Goal: Share content: Share content

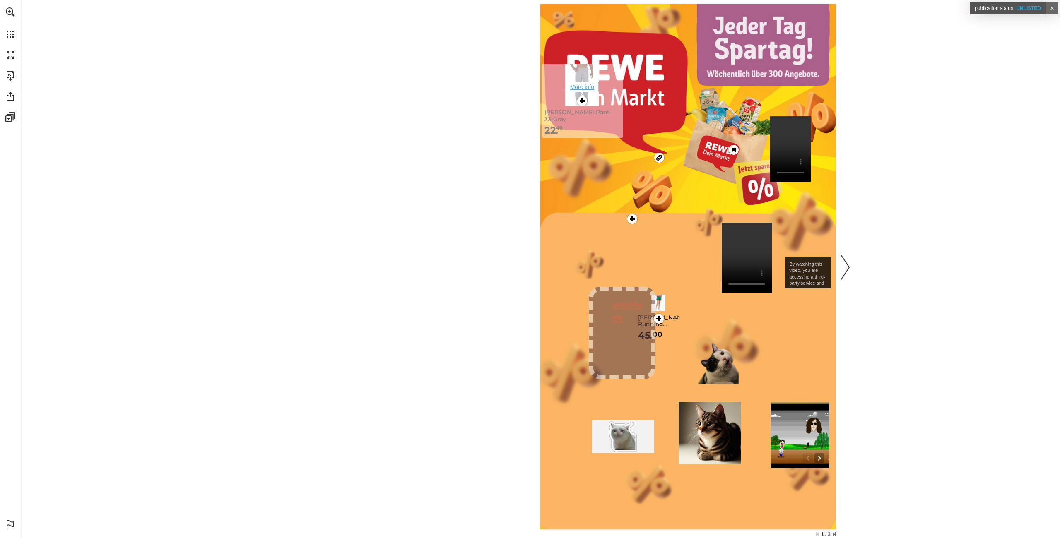
click at [586, 88] on span "More info" at bounding box center [581, 87] width 33 height 11
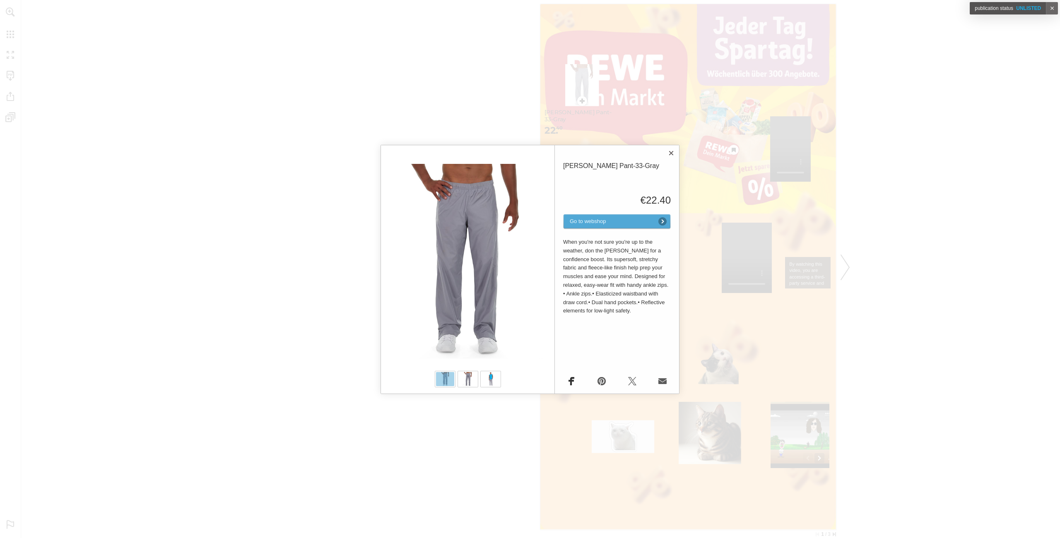
click at [570, 380] on link "Facebook" at bounding box center [571, 381] width 17 height 17
click at [729, 170] on div "Select product Mithra Warmup Pant-33-Gray €22.40 Go to webshop Extra images Sel…" at bounding box center [530, 269] width 1060 height 538
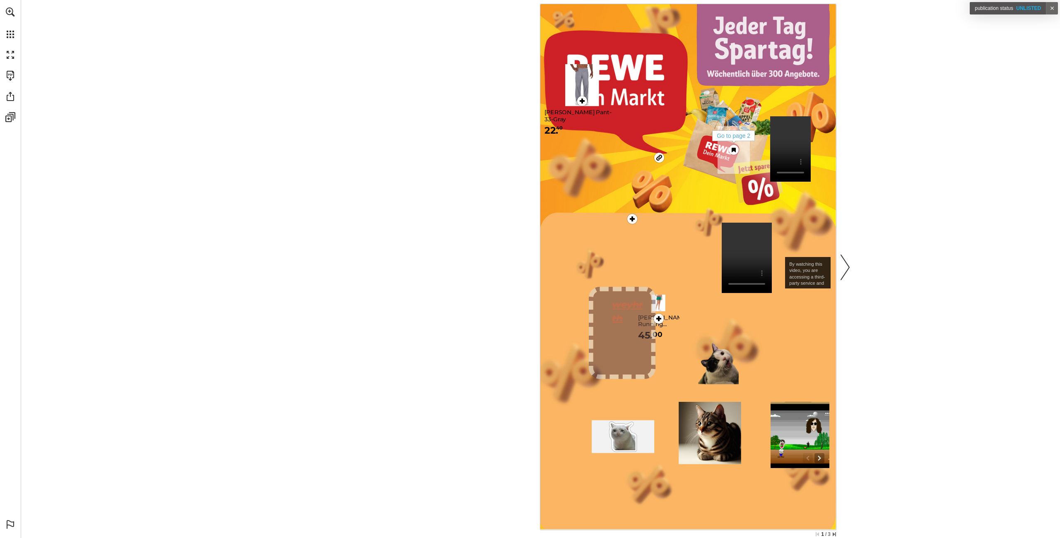
click at [726, 150] on div "Go to page 2" at bounding box center [733, 150] width 17 height 17
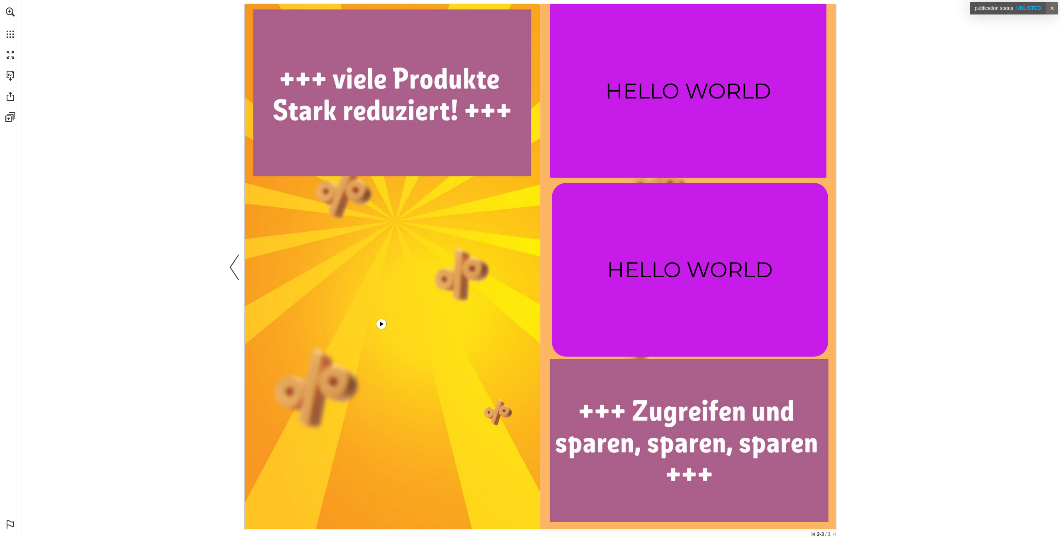
click at [237, 267] on link "Previous page" at bounding box center [235, 267] width 18 height 522
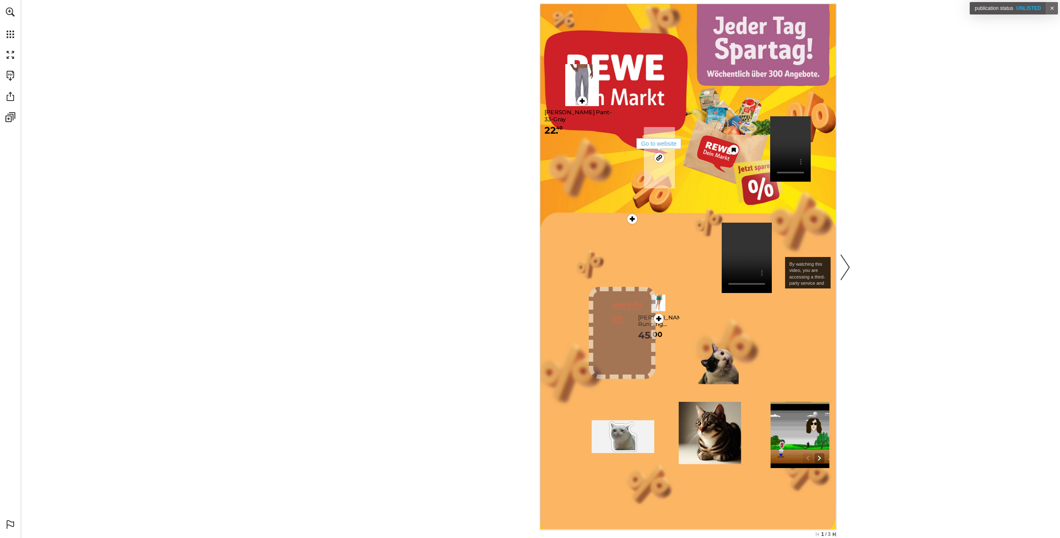
click at [654, 151] on div "Go to website" at bounding box center [658, 145] width 45 height 14
drag, startPoint x: 728, startPoint y: 150, endPoint x: 677, endPoint y: 209, distance: 78.1
click at [677, 209] on nav "More info Go to website More info Go to page 2 More info By watching this video…" at bounding box center [688, 267] width 296 height 526
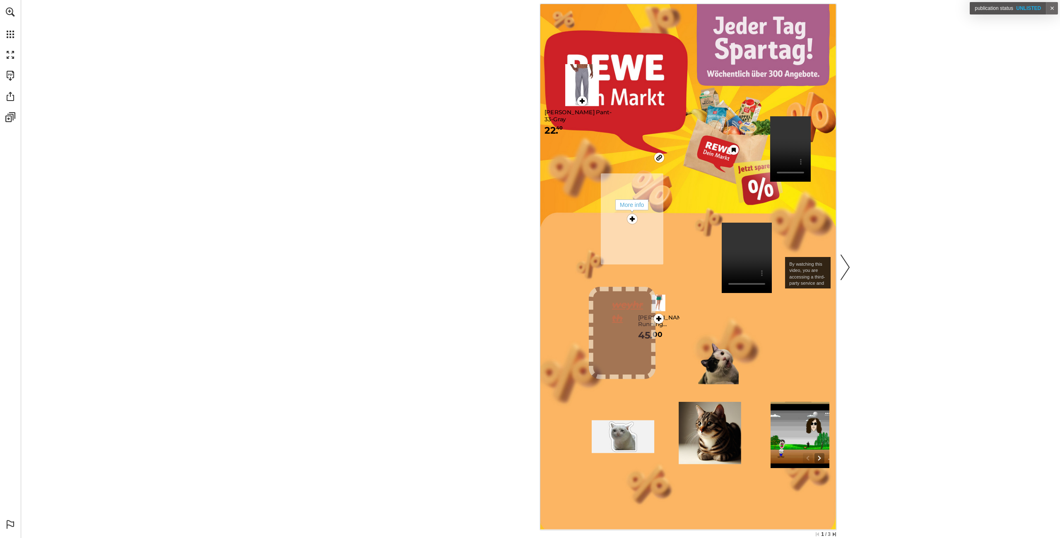
click at [624, 214] on div "More info" at bounding box center [632, 219] width 17 height 17
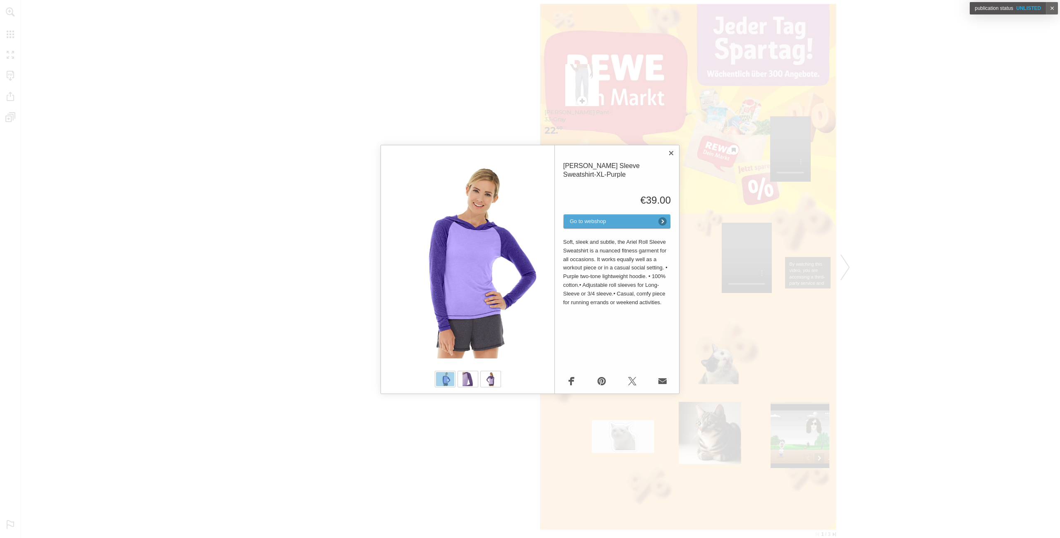
click at [304, 298] on div "Select product Ariel Roll Sleeve Sweatshirt-XL-Purple €39.00 Go to webshop Extr…" at bounding box center [530, 269] width 1060 height 538
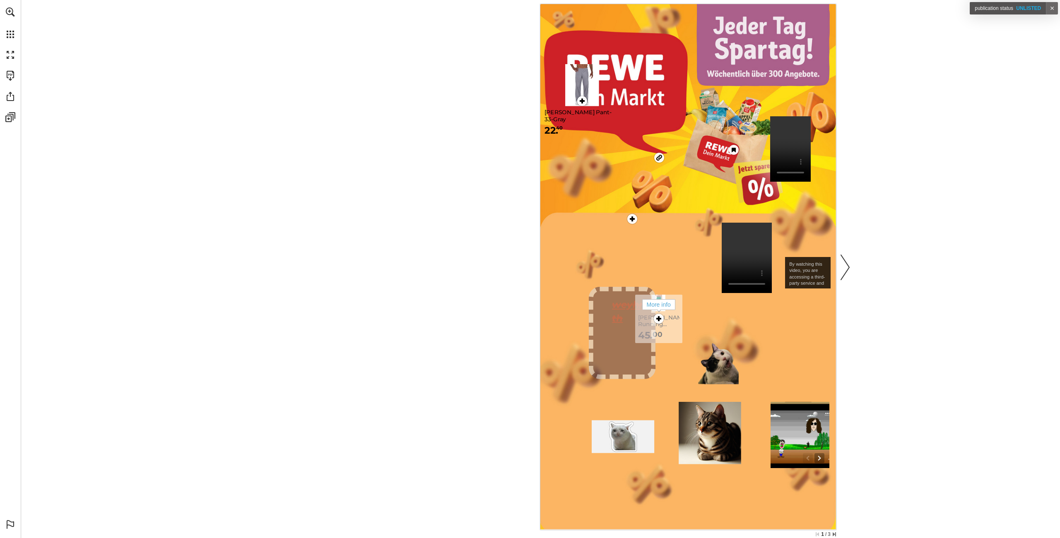
click at [664, 325] on div "More info" at bounding box center [658, 318] width 17 height 17
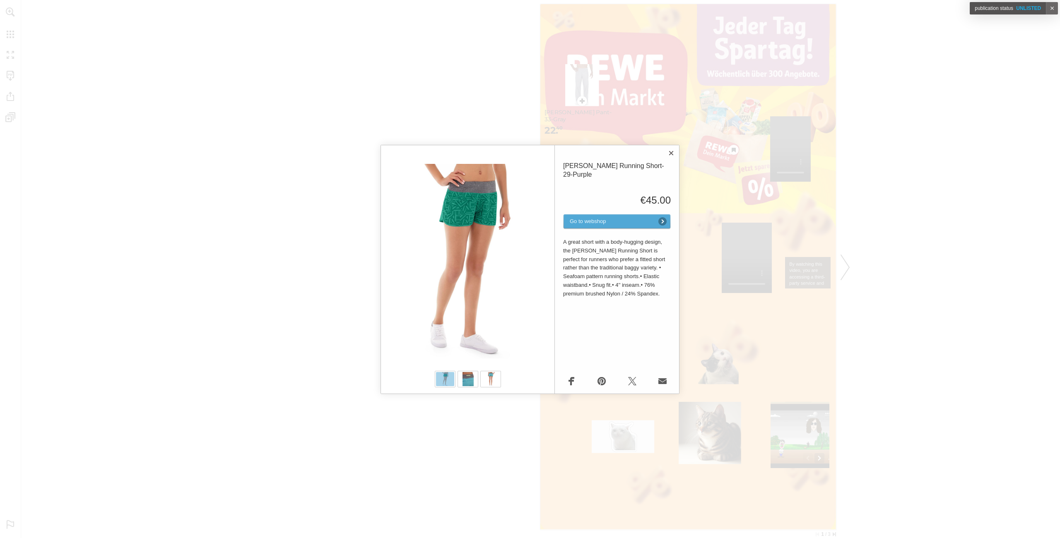
click at [308, 291] on div "Select product Erika Running Short-29-Purple €45.00 Go to webshop Extra images …" at bounding box center [530, 269] width 1060 height 538
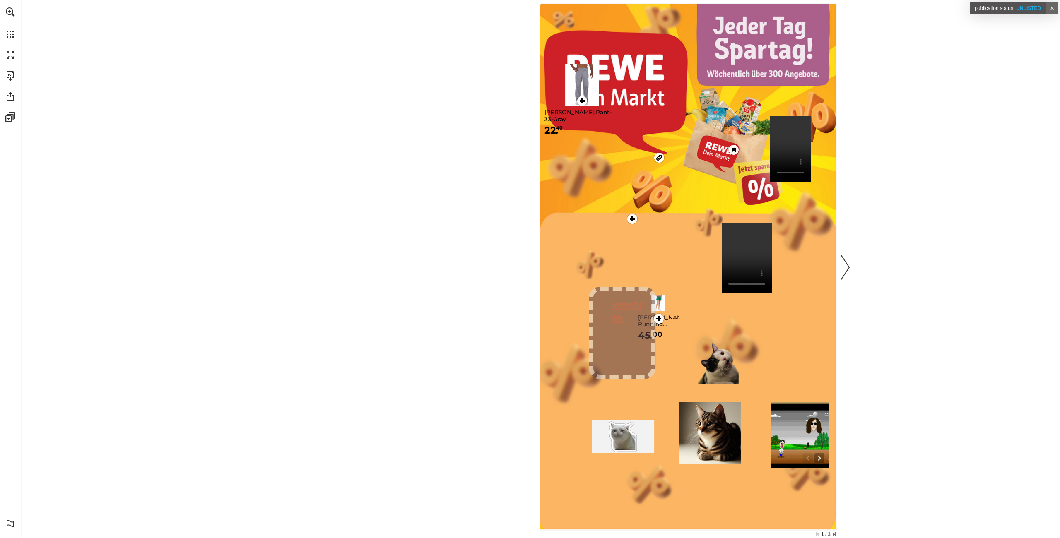
click at [744, 248] on video "Publication Content - for testing other stuffs - rewe_2025_wk35_dynamic" at bounding box center [746, 258] width 50 height 70
click at [741, 252] on video "Publication Content - for testing other stuffs - rewe_2025_wk35_dynamic" at bounding box center [746, 258] width 50 height 70
click at [748, 252] on video "Publication Content - for testing other stuffs - rewe_2025_wk35_dynamic" at bounding box center [746, 258] width 50 height 70
click at [789, 150] on video "Publication Content - for testing other stuffs - rewe_2025_wk35_dynamic" at bounding box center [790, 148] width 41 height 65
click at [788, 134] on video "Publication Content - for testing other stuffs - rewe_2025_wk35_dynamic" at bounding box center [790, 148] width 41 height 65
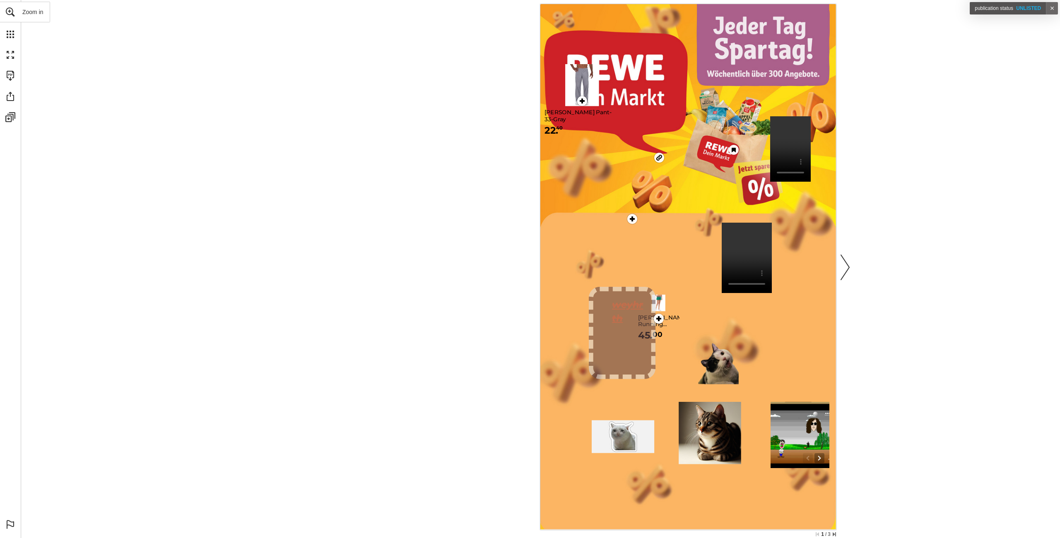
click at [7, 19] on link "Zoom in" at bounding box center [25, 12] width 50 height 21
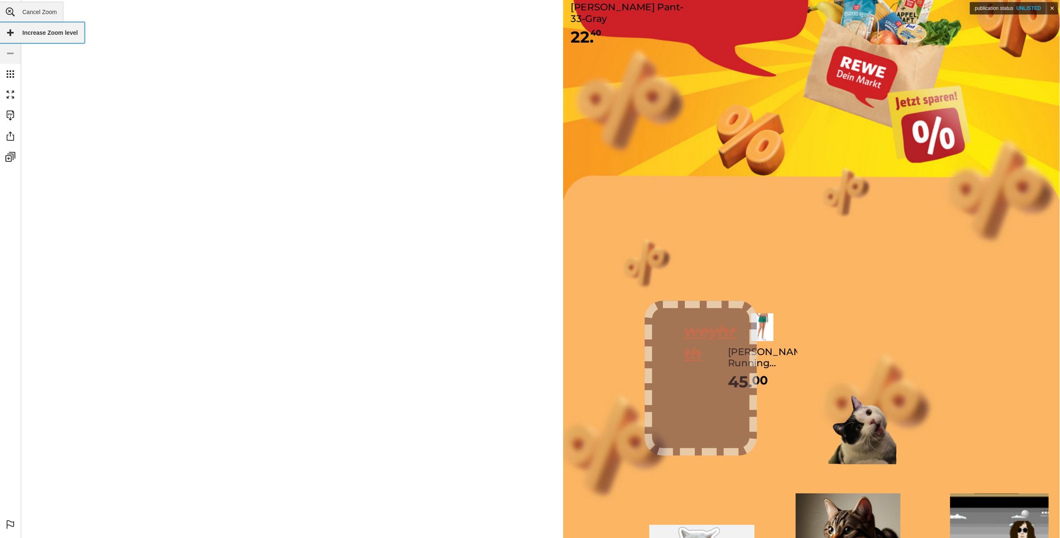
click at [5, 15] on link "Cancel Zoom" at bounding box center [31, 12] width 63 height 21
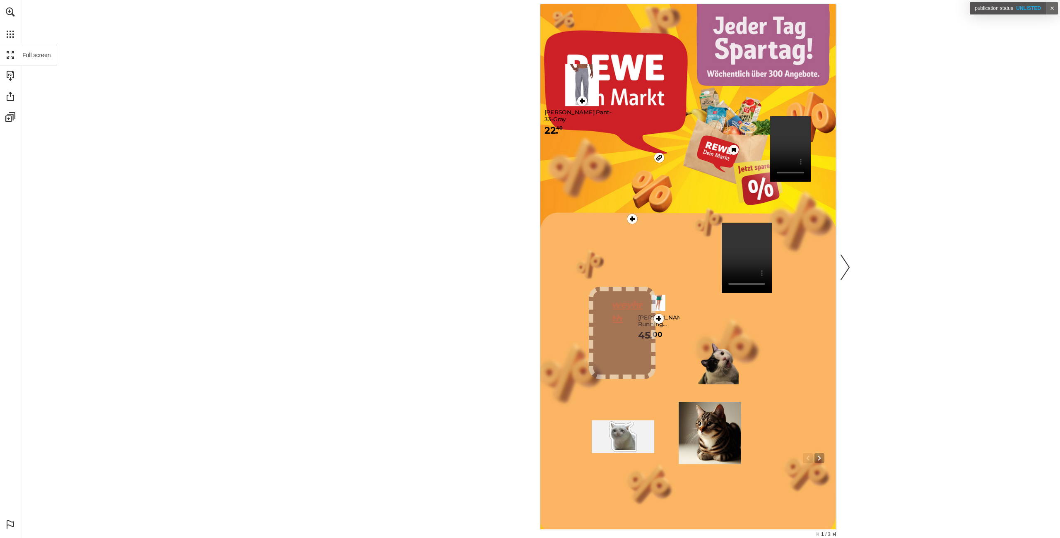
click at [12, 46] on link "Full screen Exit full screen" at bounding box center [28, 55] width 57 height 21
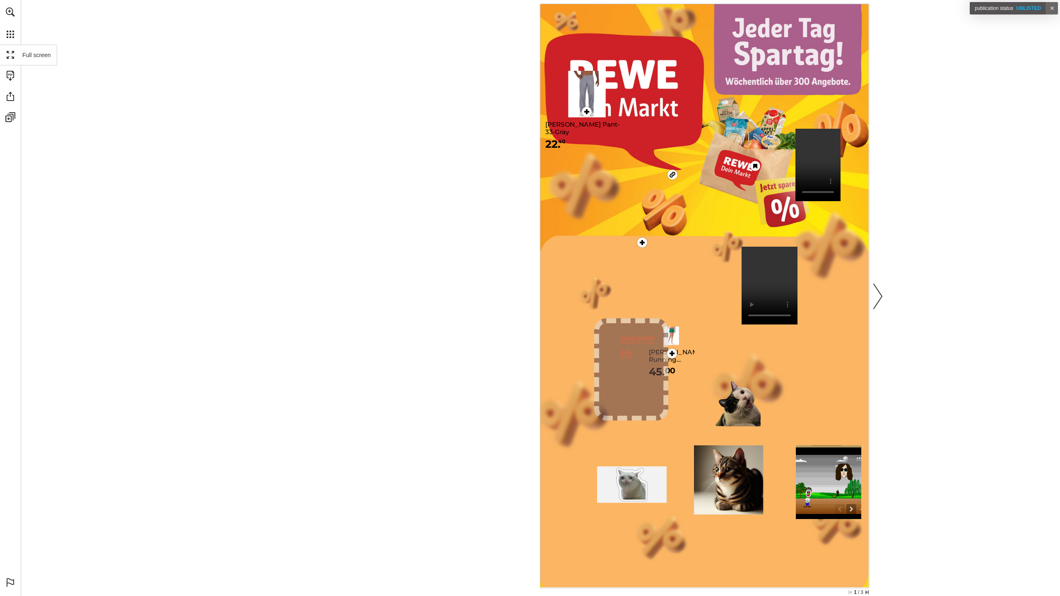
click at [13, 58] on link "Full screen Exit full screen" at bounding box center [28, 55] width 57 height 21
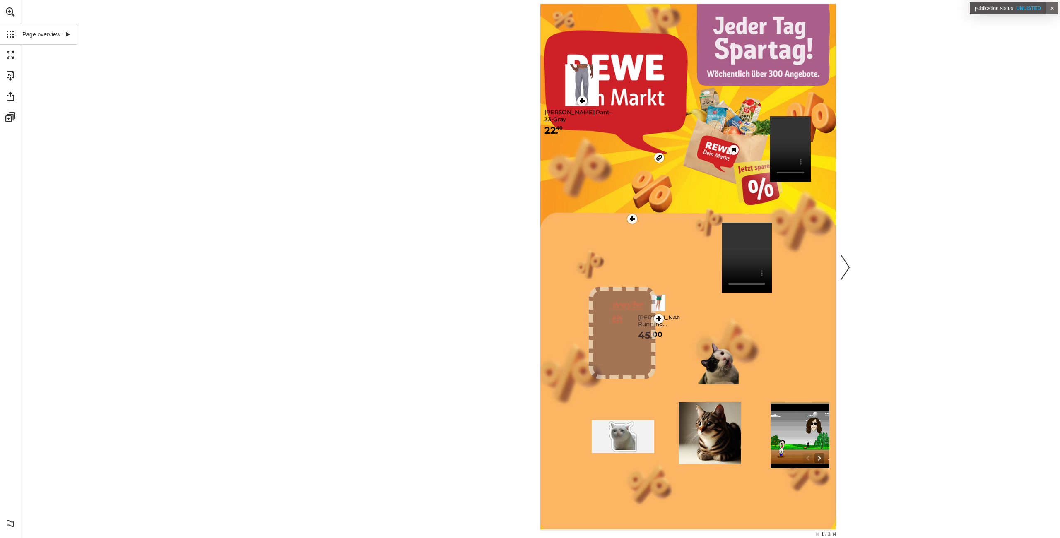
click at [8, 35] on link "Page overview" at bounding box center [38, 34] width 77 height 21
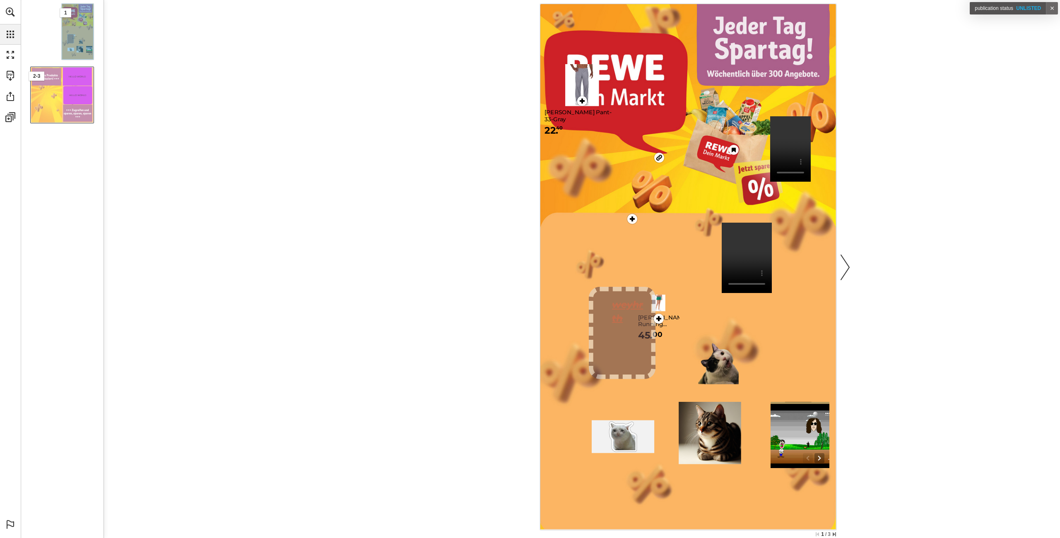
drag, startPoint x: 55, startPoint y: 84, endPoint x: 55, endPoint y: 89, distance: 4.6
click at [55, 84] on div "Page 2-3" at bounding box center [62, 95] width 63 height 56
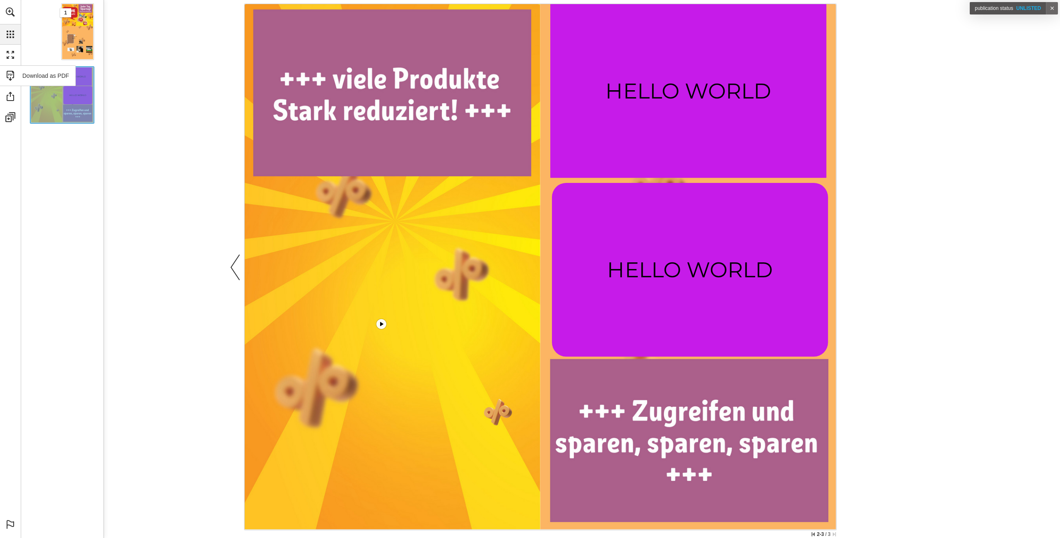
click at [11, 78] on link "Download as PDF" at bounding box center [38, 75] width 76 height 21
click at [14, 100] on link "Share" at bounding box center [27, 96] width 55 height 21
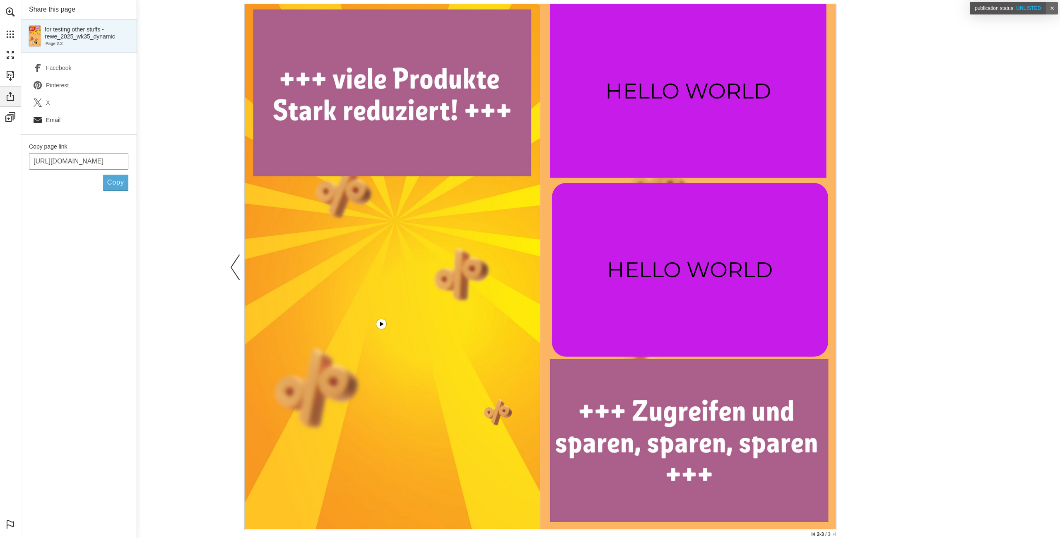
click at [52, 117] on span "Email" at bounding box center [53, 120] width 14 height 7
click at [49, 106] on span "X" at bounding box center [48, 102] width 4 height 7
click at [54, 88] on span "Pinterest" at bounding box center [57, 85] width 23 height 7
click at [45, 67] on link "Facebook (opens in a new tab)" at bounding box center [78, 67] width 99 height 17
click at [109, 179] on div "Copy" at bounding box center [115, 182] width 17 height 7
